Goal: Task Accomplishment & Management: Complete application form

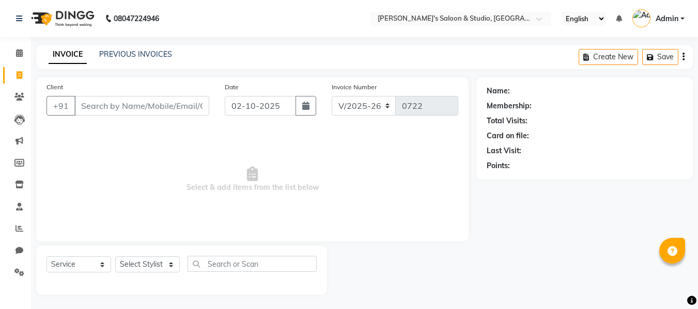
select select "7536"
select select "service"
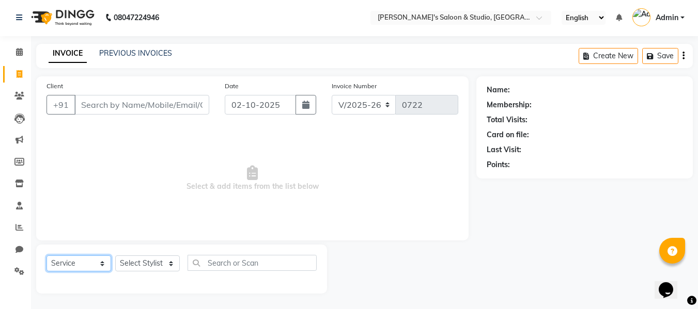
click at [104, 261] on select "Select Service Product Membership Package Voucher Prepaid Gift Card" at bounding box center [78, 264] width 65 height 16
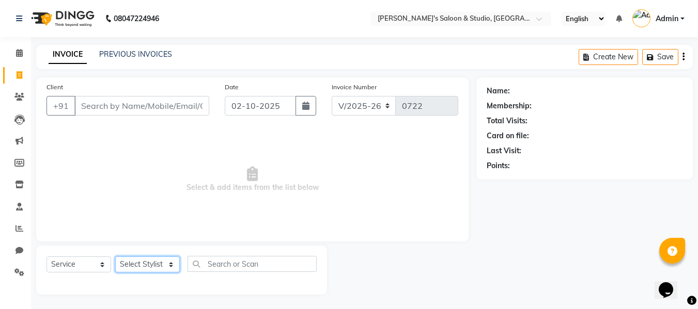
click at [170, 266] on select "Select Stylist [PERSON_NAME] Kajal [PERSON_NAME] [PERSON_NAME]" at bounding box center [147, 265] width 65 height 16
select select "69614"
click at [115, 257] on select "Select Stylist [PERSON_NAME] Kajal [PERSON_NAME] [PERSON_NAME]" at bounding box center [147, 265] width 65 height 16
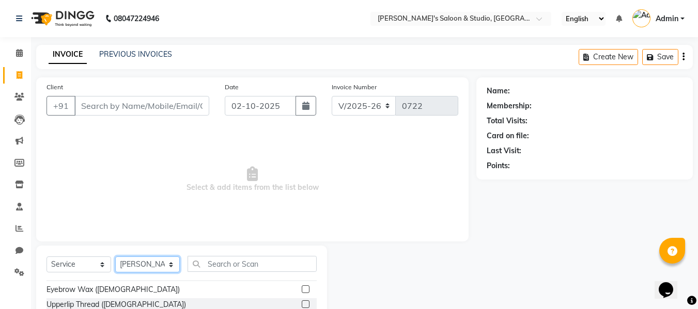
scroll to position [1962, 0]
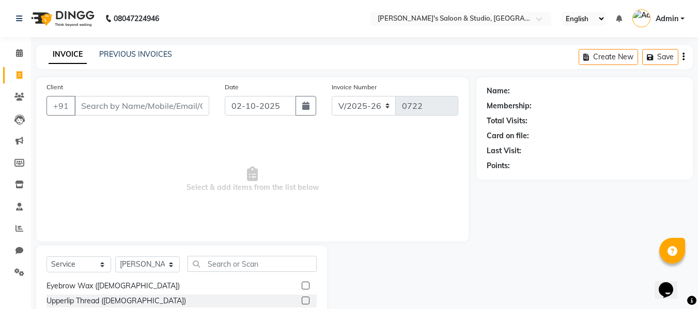
click at [302, 283] on label at bounding box center [306, 286] width 8 height 8
click at [302, 283] on input "checkbox" at bounding box center [305, 286] width 7 height 7
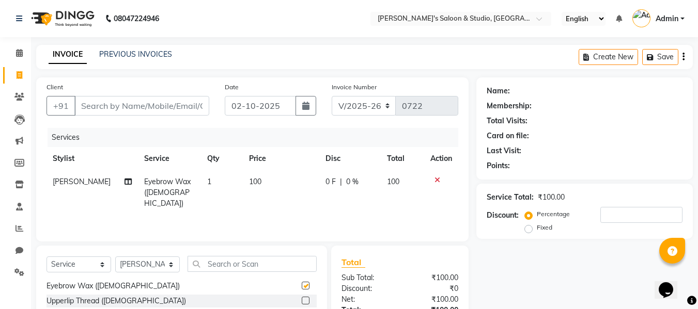
checkbox input "false"
click at [302, 302] on label at bounding box center [306, 301] width 8 height 8
click at [302, 302] on input "checkbox" at bounding box center [305, 301] width 7 height 7
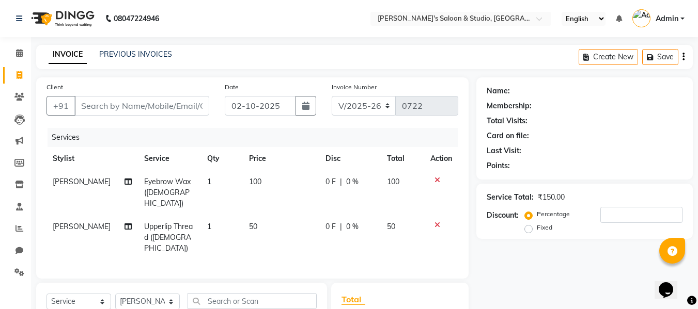
checkbox input "false"
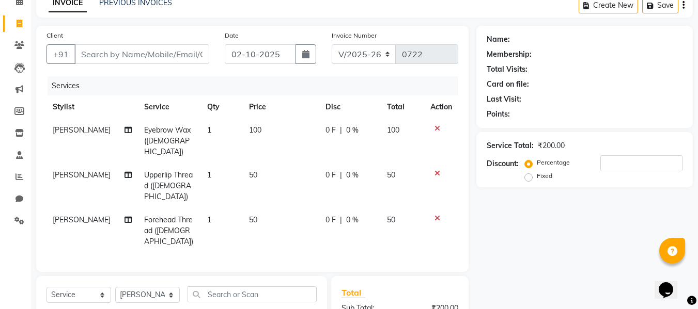
checkbox input "false"
click at [124, 55] on input "Client" at bounding box center [141, 54] width 135 height 20
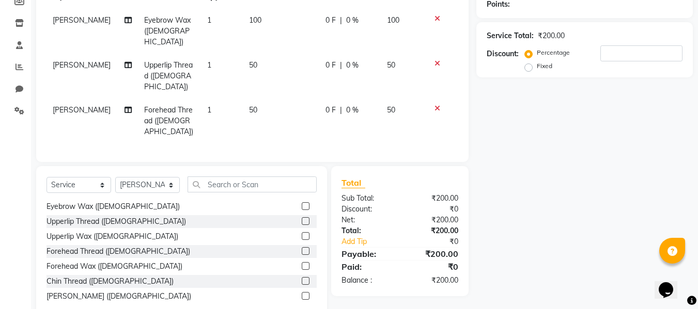
scroll to position [1910, 0]
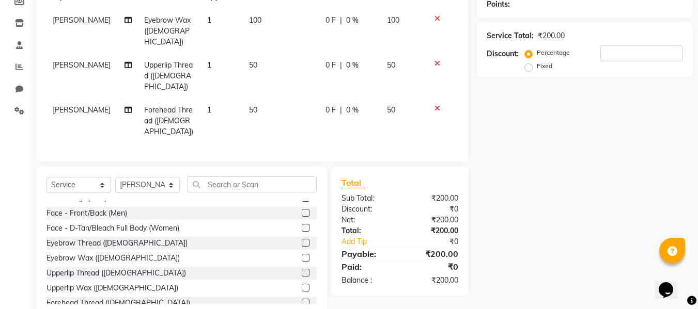
click at [436, 20] on icon at bounding box center [437, 18] width 6 height 7
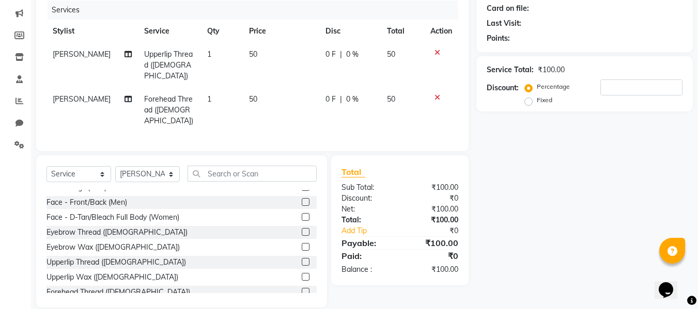
click at [302, 228] on label at bounding box center [306, 232] width 8 height 8
click at [302, 229] on input "checkbox" at bounding box center [305, 232] width 7 height 7
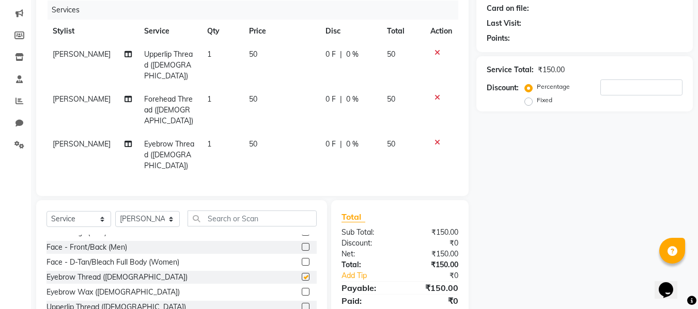
checkbox input "false"
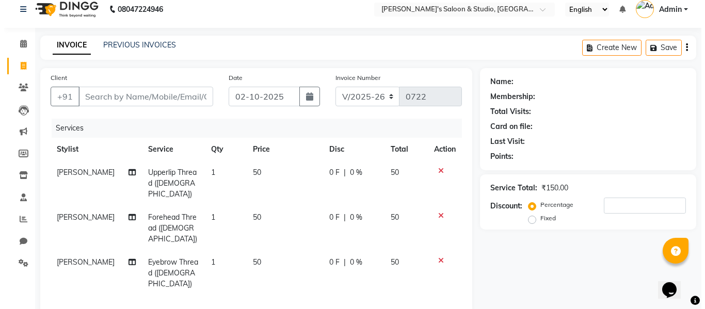
scroll to position [0, 0]
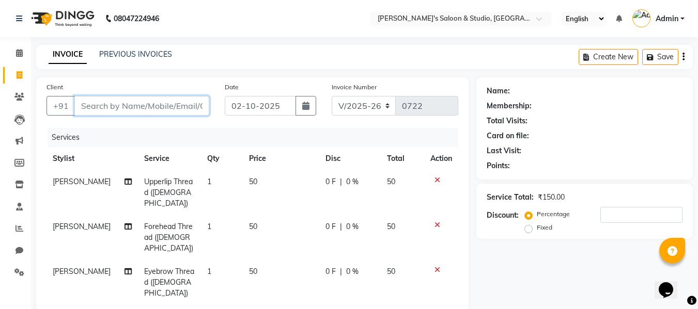
click at [162, 104] on input "Client" at bounding box center [141, 106] width 135 height 20
type input "8"
type input "0"
type input "8700907923"
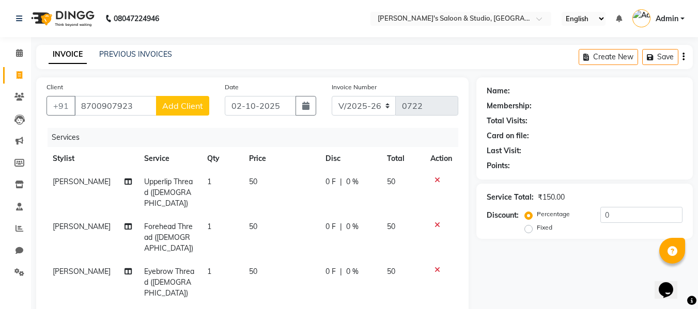
click at [160, 101] on button "Add Client" at bounding box center [182, 106] width 53 height 20
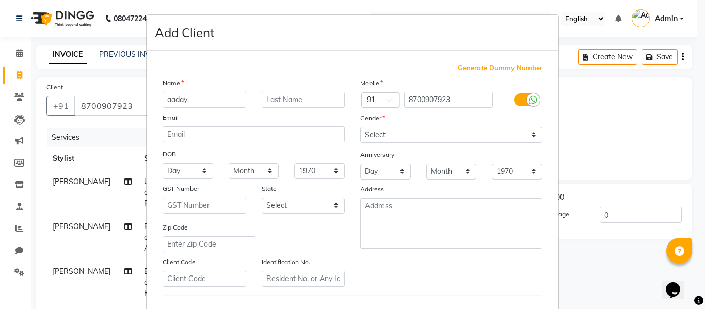
type input "aaday"
click at [499, 132] on select "Select [DEMOGRAPHIC_DATA] [DEMOGRAPHIC_DATA] Other Prefer Not To Say" at bounding box center [451, 135] width 182 height 16
select select "[DEMOGRAPHIC_DATA]"
click at [360, 127] on select "Select [DEMOGRAPHIC_DATA] [DEMOGRAPHIC_DATA] Other Prefer Not To Say" at bounding box center [451, 135] width 182 height 16
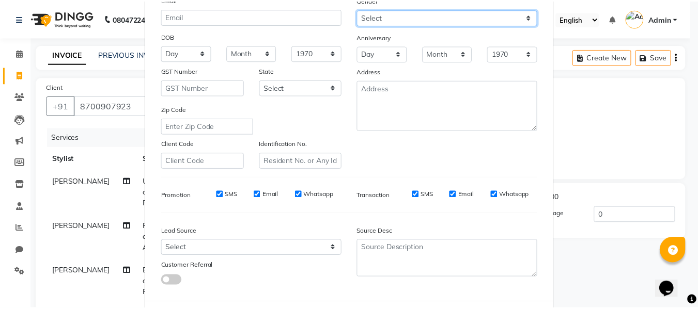
scroll to position [155, 0]
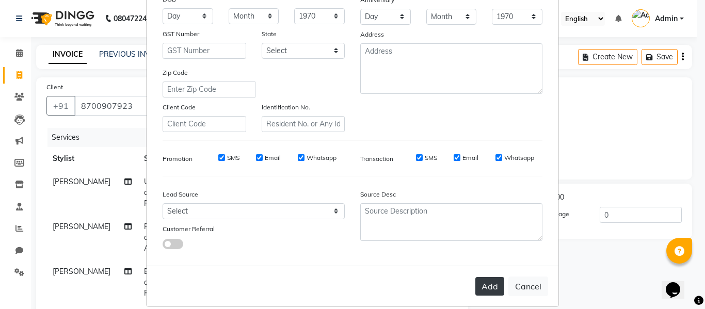
click at [480, 286] on button "Add" at bounding box center [490, 286] width 29 height 19
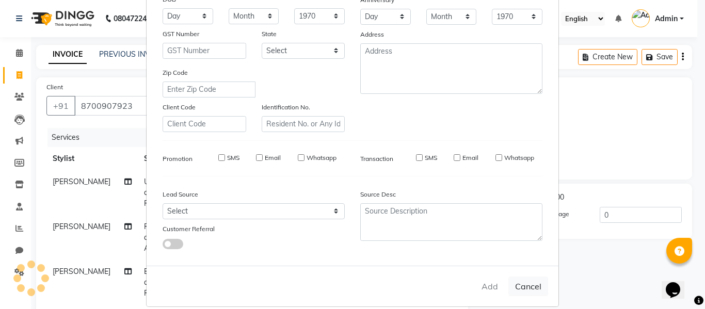
select select
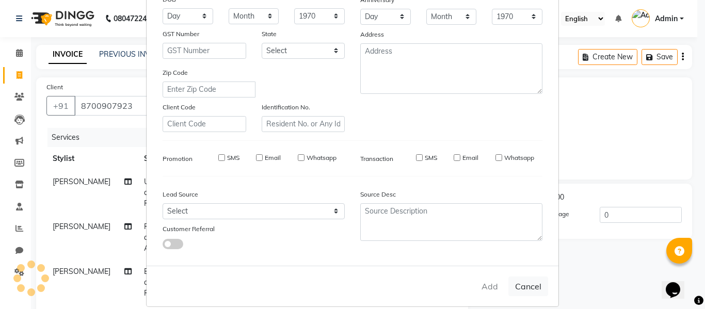
select select
checkbox input "false"
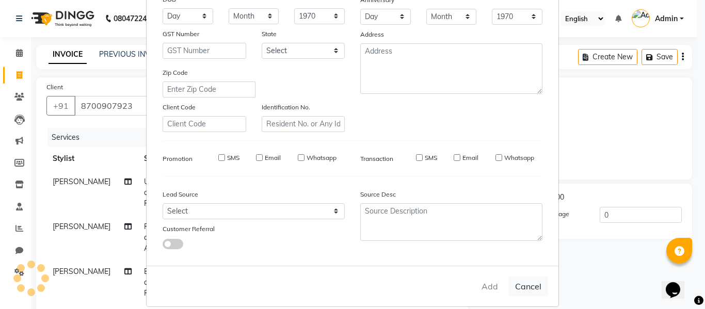
checkbox input "false"
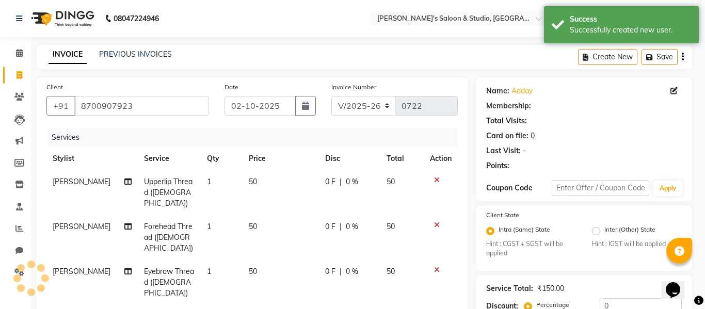
select select "1: Object"
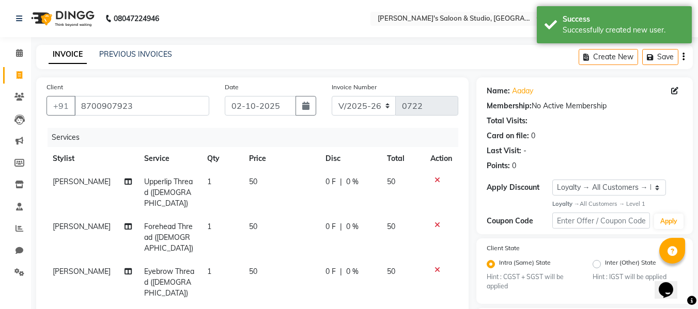
click at [437, 266] on icon at bounding box center [437, 269] width 6 height 7
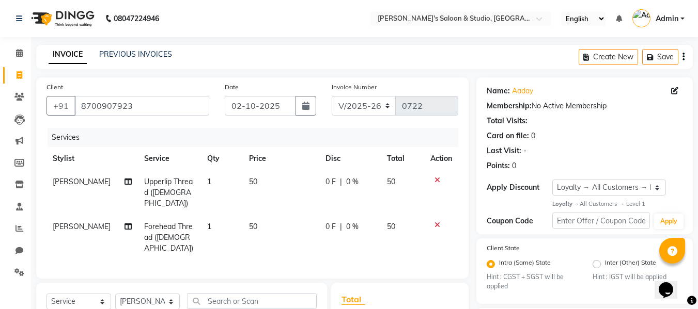
click at [439, 222] on icon at bounding box center [437, 225] width 6 height 7
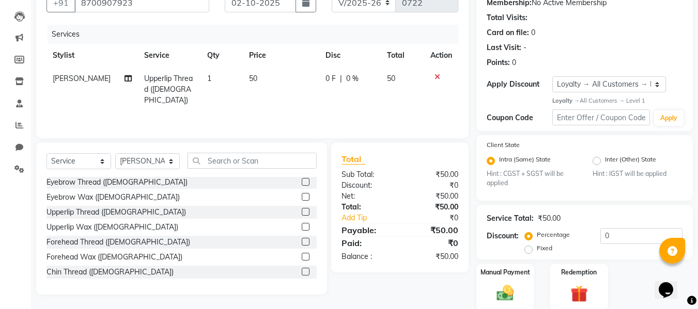
scroll to position [1962, 0]
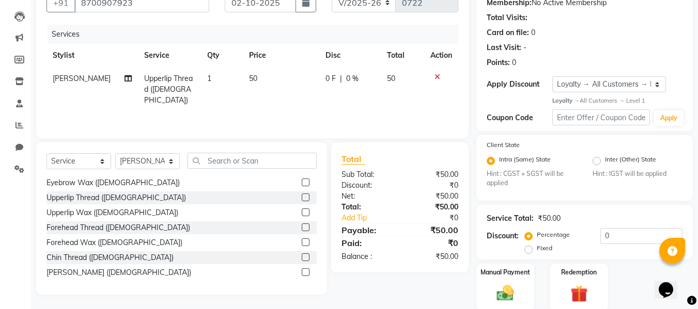
click at [302, 197] on label at bounding box center [306, 198] width 8 height 8
click at [302, 197] on input "checkbox" at bounding box center [305, 198] width 7 height 7
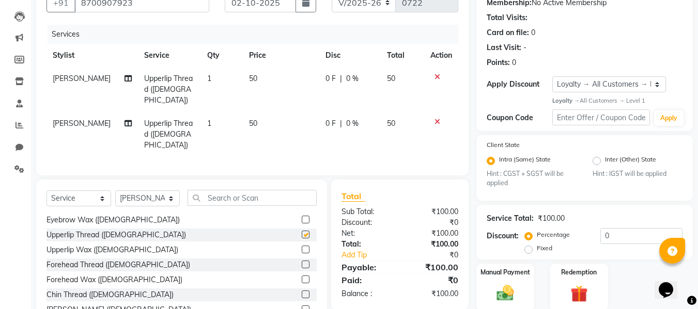
checkbox input "false"
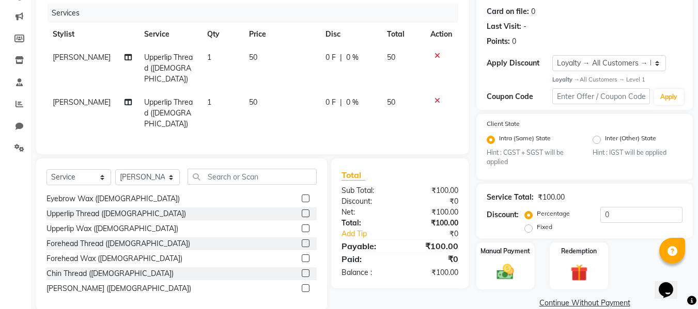
scroll to position [141, 0]
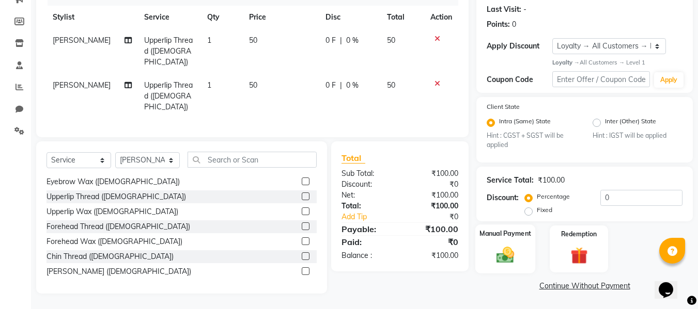
click at [503, 244] on div "Manual Payment" at bounding box center [505, 249] width 60 height 49
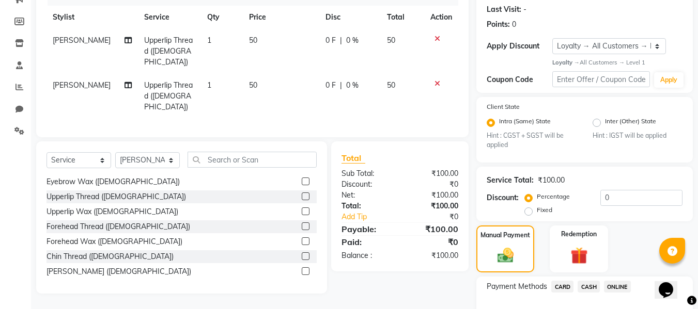
click at [582, 283] on span "CASH" at bounding box center [588, 287] width 22 height 12
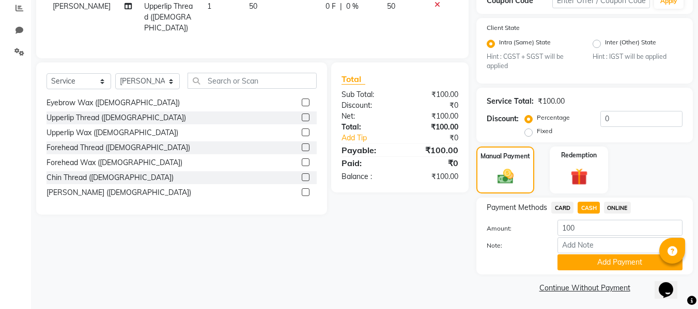
scroll to position [223, 0]
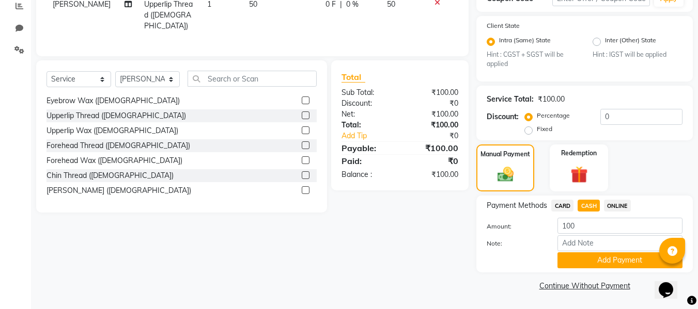
click at [576, 285] on link "Continue Without Payment" at bounding box center [584, 286] width 212 height 11
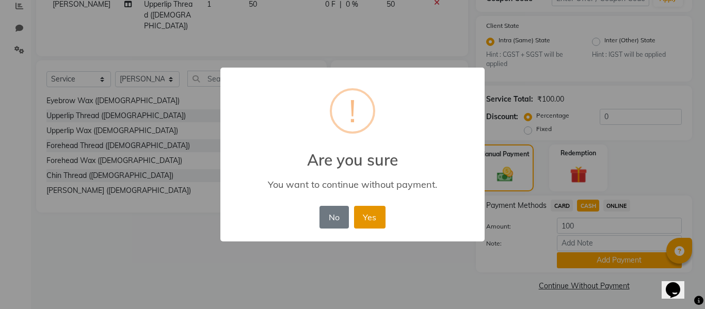
click at [358, 219] on button "Yes" at bounding box center [369, 217] width 31 height 23
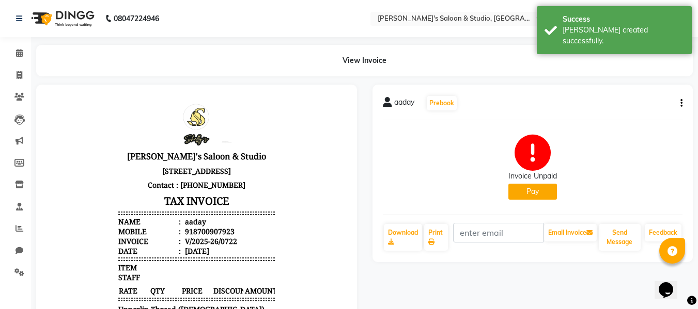
scroll to position [8, 0]
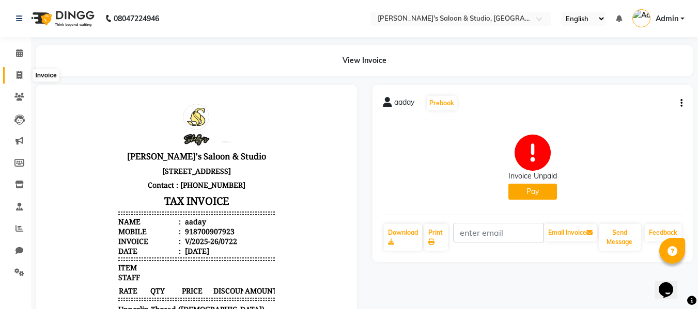
click at [22, 74] on icon at bounding box center [20, 75] width 6 height 8
select select "service"
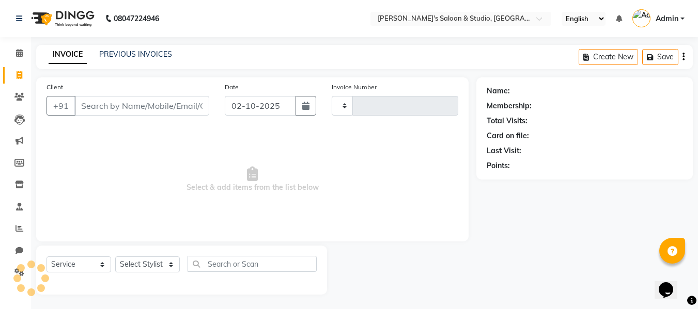
scroll to position [1, 0]
type input "0723"
select select "7536"
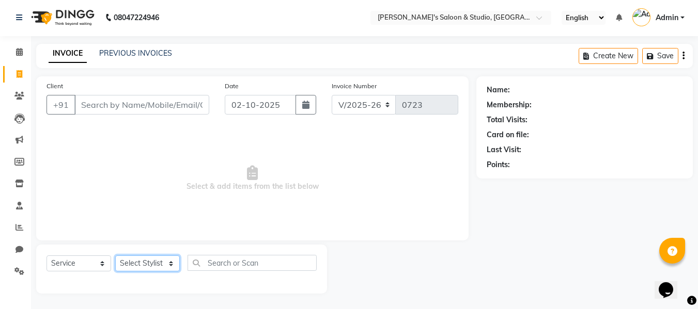
click at [168, 259] on select "Select Stylist [PERSON_NAME] Kajal [PERSON_NAME] [PERSON_NAME]" at bounding box center [147, 264] width 65 height 16
click at [115, 256] on select "Select Stylist [PERSON_NAME] Kajal [PERSON_NAME] [PERSON_NAME]" at bounding box center [147, 264] width 65 height 16
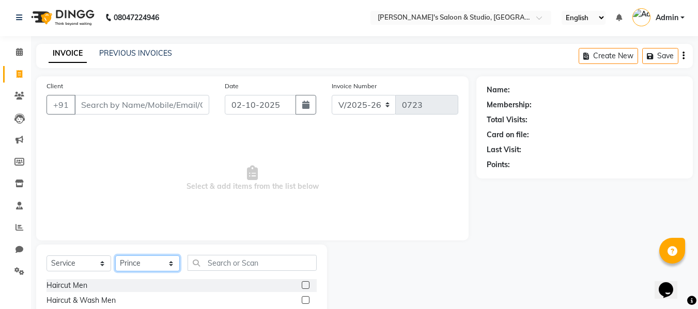
click at [169, 265] on select "Select Stylist [PERSON_NAME] Kajal [PERSON_NAME] [PERSON_NAME]" at bounding box center [147, 264] width 65 height 16
select select "67312"
click at [115, 256] on select "Select Stylist [PERSON_NAME] Kajal [PERSON_NAME] [PERSON_NAME]" at bounding box center [147, 264] width 65 height 16
click at [170, 263] on select "Select Stylist [PERSON_NAME] Kajal [PERSON_NAME] [PERSON_NAME]" at bounding box center [147, 264] width 65 height 16
click at [276, 208] on span "Select & add items from the list below" at bounding box center [252, 178] width 412 height 103
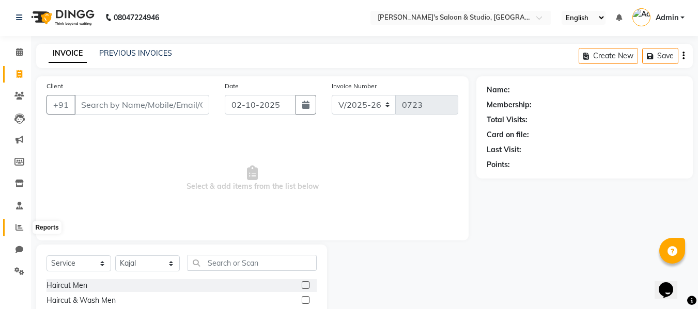
click at [24, 227] on span at bounding box center [19, 228] width 18 height 12
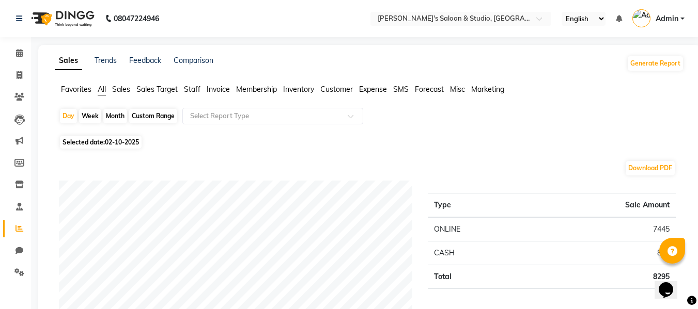
scroll to position [52, 0]
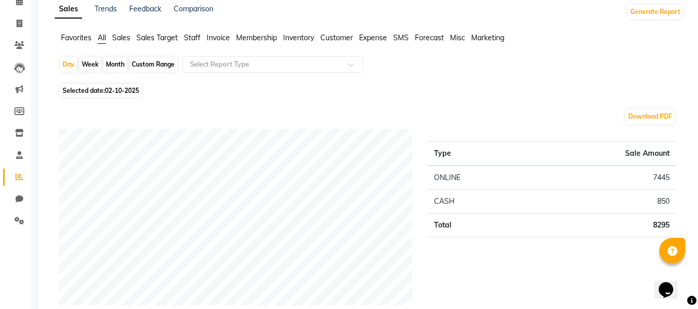
click at [86, 65] on div "Week" at bounding box center [90, 64] width 22 height 14
select select "10"
select select "2025"
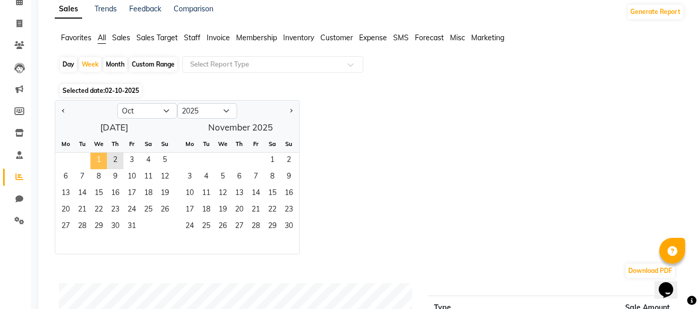
click at [102, 155] on span "1" at bounding box center [98, 161] width 17 height 17
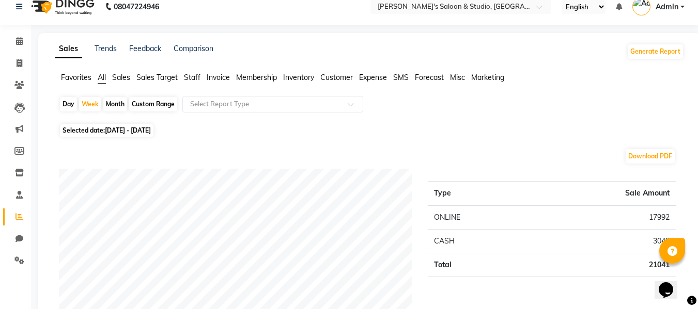
scroll to position [0, 0]
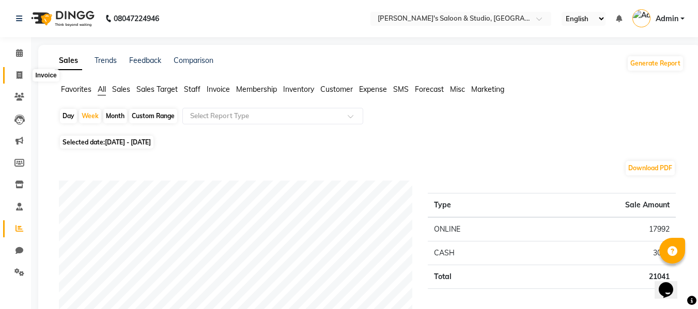
click at [19, 73] on icon at bounding box center [20, 75] width 6 height 8
select select "service"
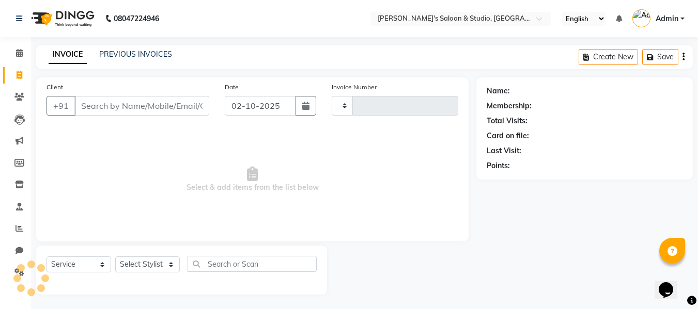
scroll to position [1, 0]
select select "7536"
type input "0723"
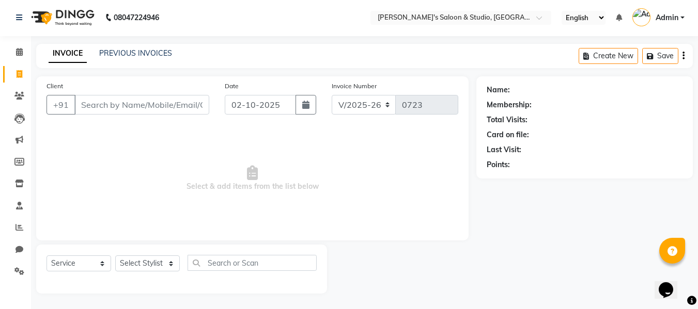
scroll to position [0, 0]
